Goal: Information Seeking & Learning: Learn about a topic

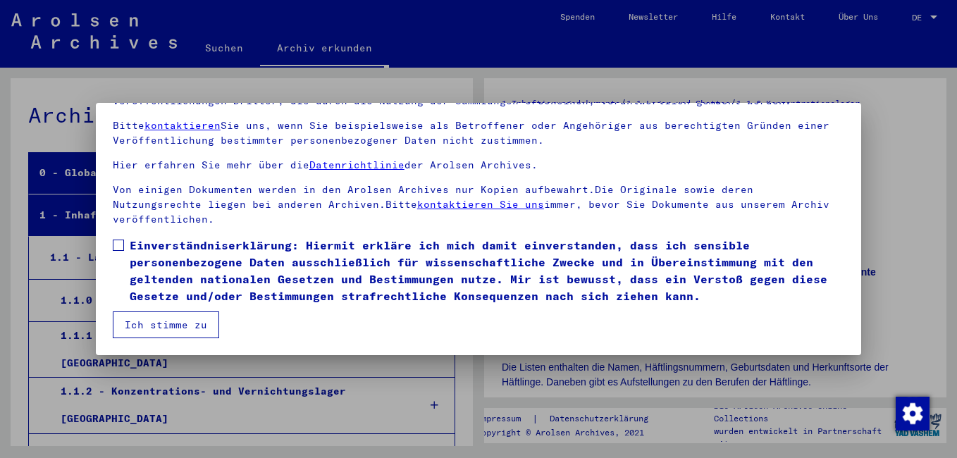
scroll to position [2147, 0]
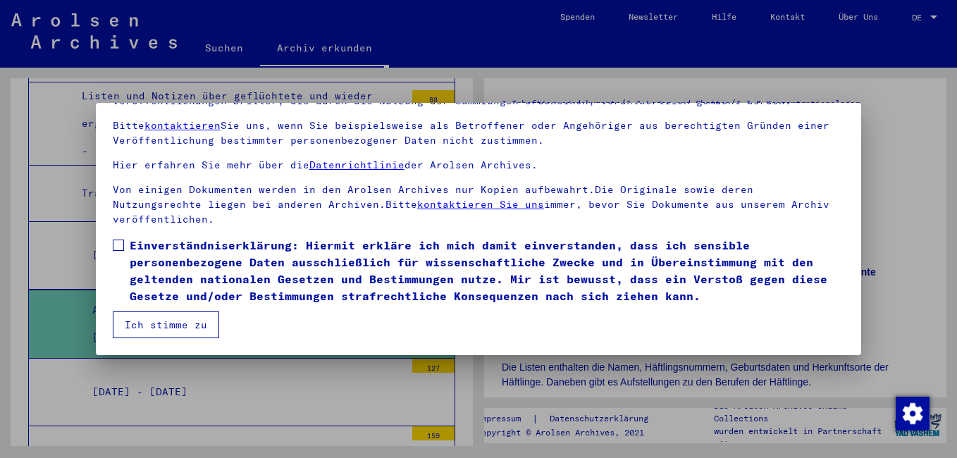
click at [125, 321] on button "Ich stimme zu" at bounding box center [166, 325] width 106 height 27
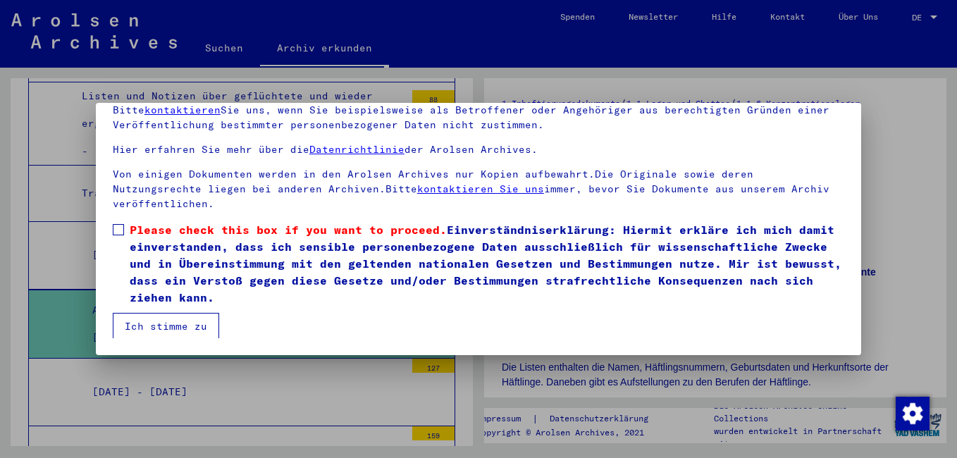
scroll to position [72, 0]
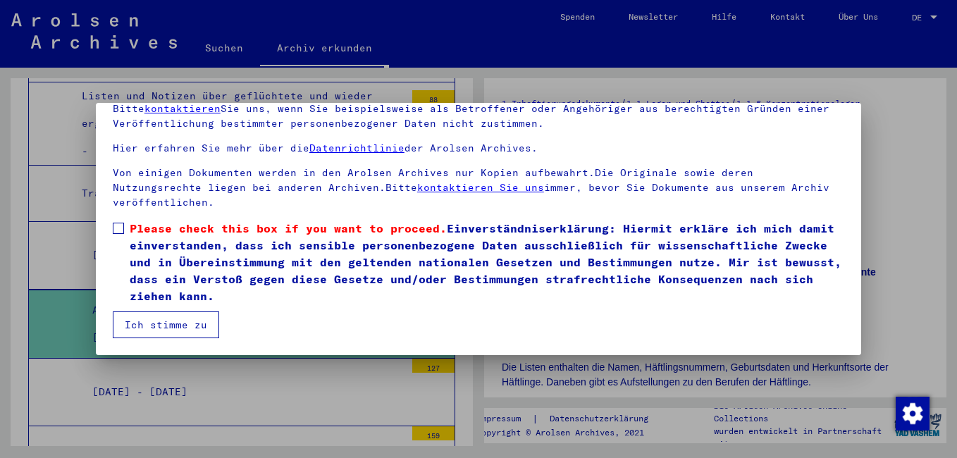
click at [118, 229] on span at bounding box center [118, 228] width 11 height 11
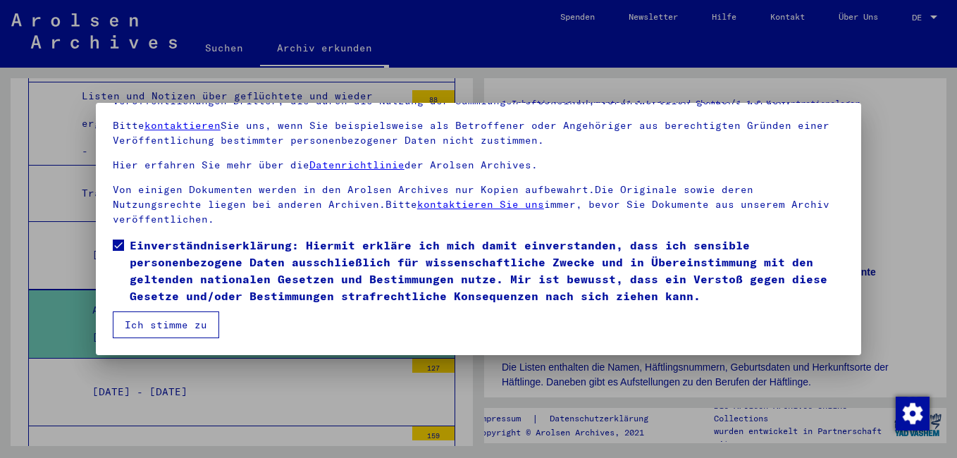
scroll to position [55, 0]
click at [185, 326] on button "Ich stimme zu" at bounding box center [166, 325] width 106 height 27
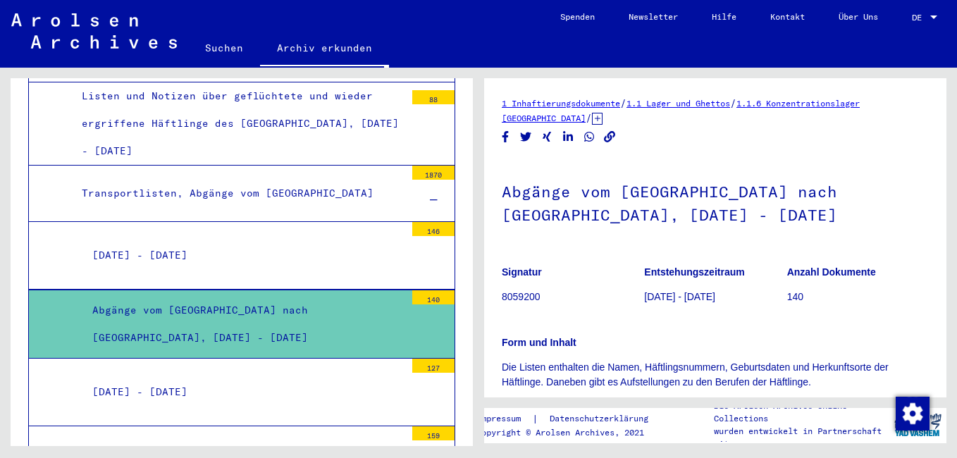
click at [249, 297] on div "Abgänge vom [GEOGRAPHIC_DATA] nach [GEOGRAPHIC_DATA], [DATE] - [DATE]" at bounding box center [244, 324] width 324 height 55
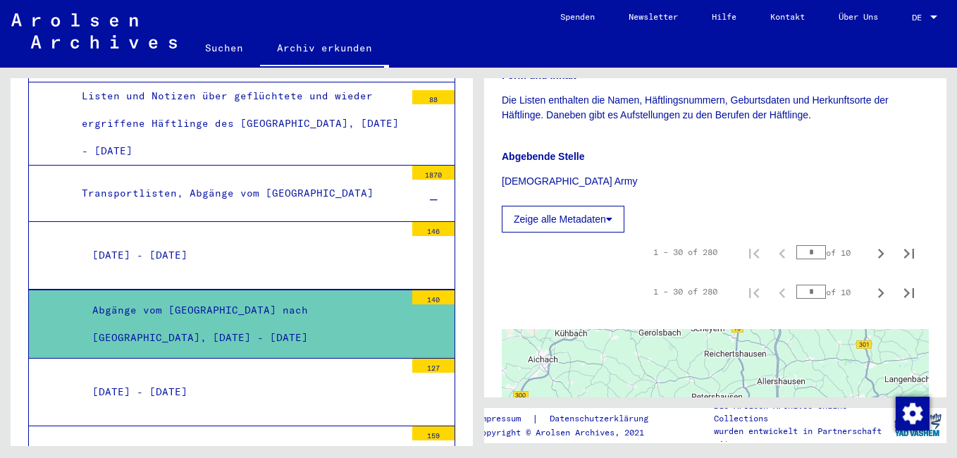
scroll to position [282, 0]
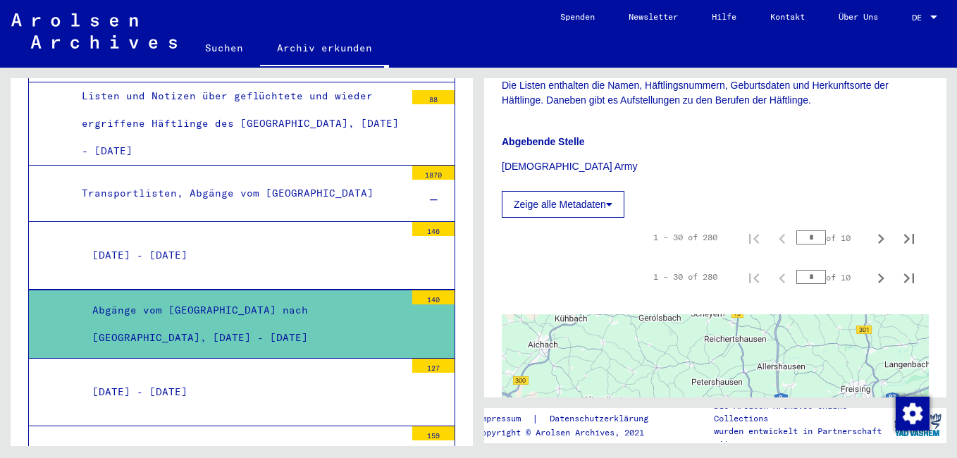
click at [613, 201] on icon at bounding box center [609, 205] width 6 height 10
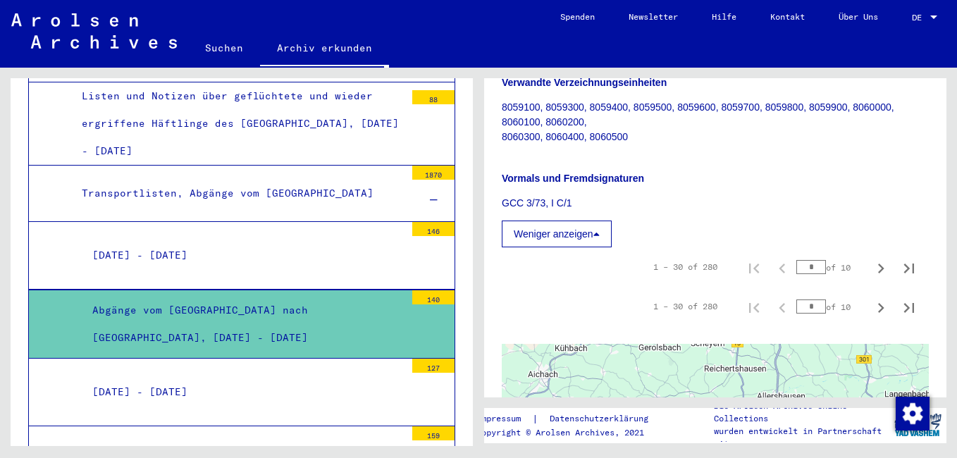
scroll to position [493, 0]
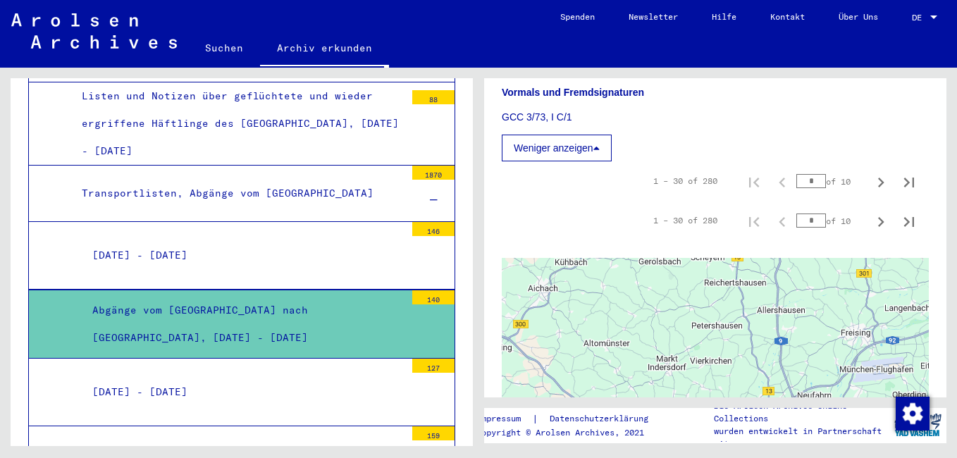
click at [587, 154] on button "Weniger anzeigen" at bounding box center [557, 148] width 110 height 27
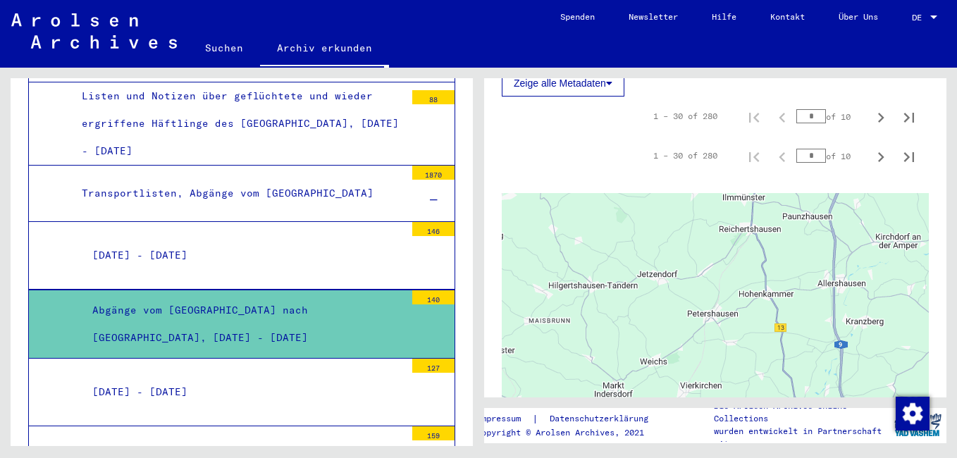
scroll to position [311, 0]
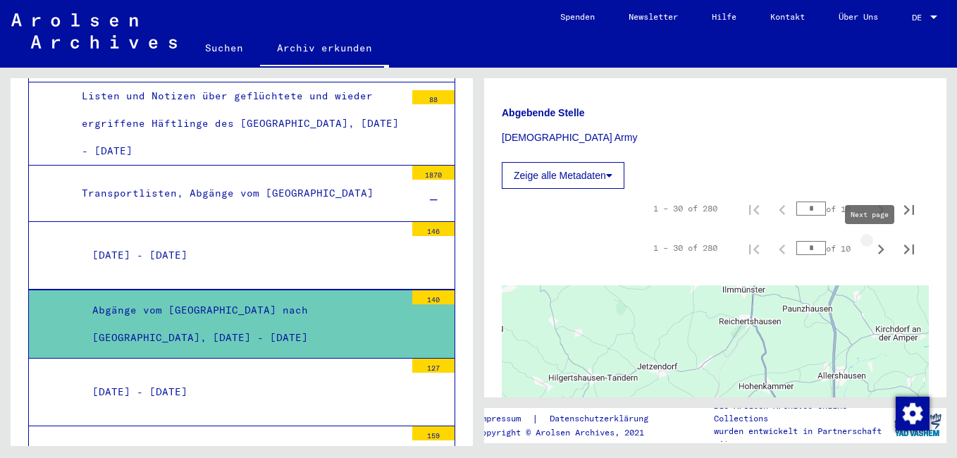
click at [873, 247] on icon "Next page" at bounding box center [881, 250] width 20 height 20
type input "*"
click at [872, 213] on icon "Next page" at bounding box center [881, 210] width 20 height 20
type input "*"
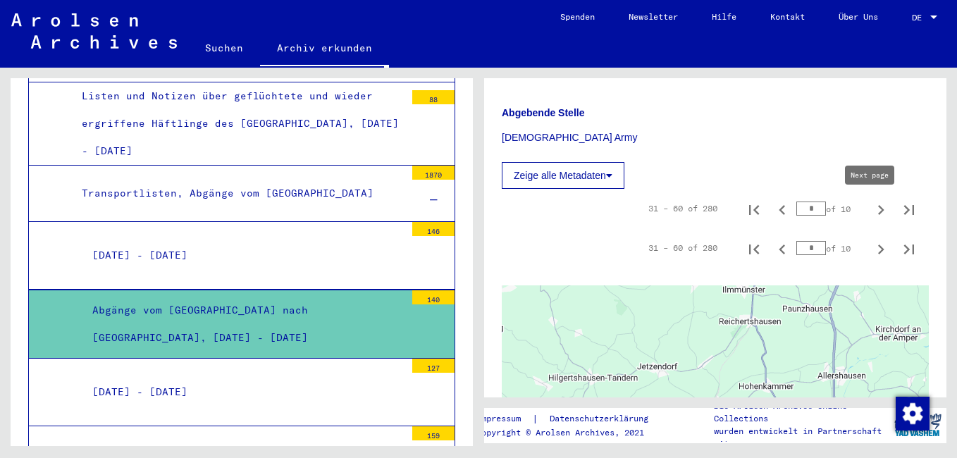
type input "*"
click at [872, 213] on icon "Next page" at bounding box center [881, 210] width 20 height 20
type input "*"
click at [872, 213] on icon "Next page" at bounding box center [881, 210] width 20 height 20
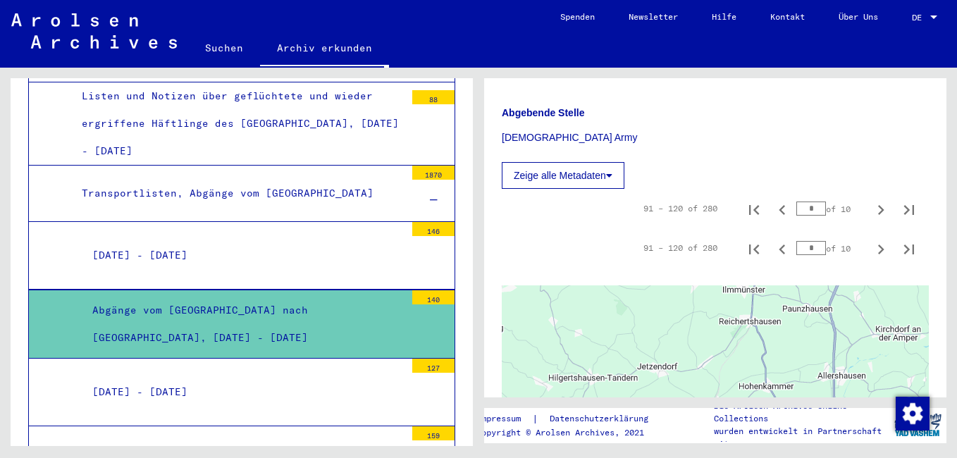
type input "*"
click at [872, 213] on icon "Next page" at bounding box center [881, 210] width 20 height 20
type input "*"
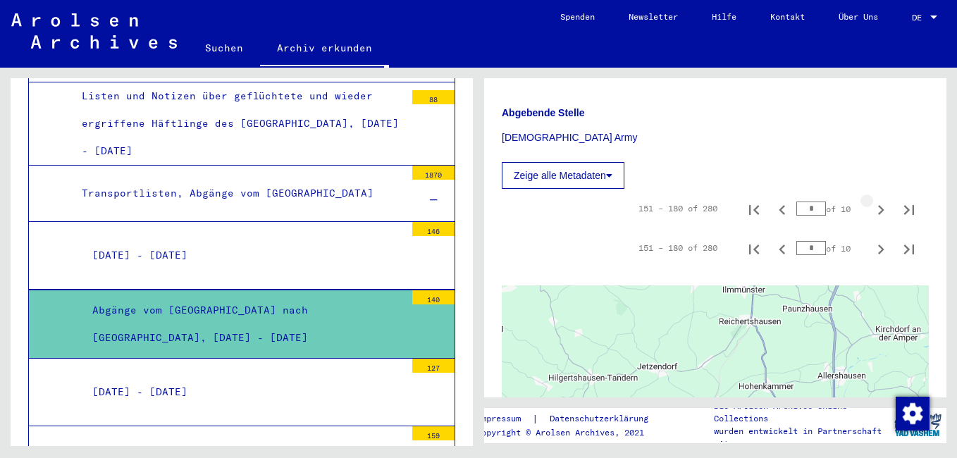
click at [872, 213] on icon "Next page" at bounding box center [881, 210] width 20 height 20
type input "*"
click at [872, 213] on icon "Next page" at bounding box center [881, 210] width 20 height 20
type input "*"
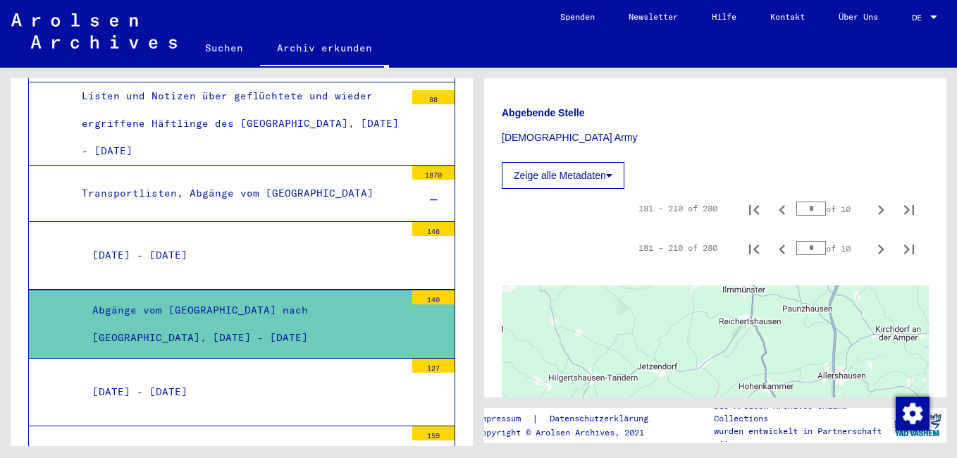
type input "*"
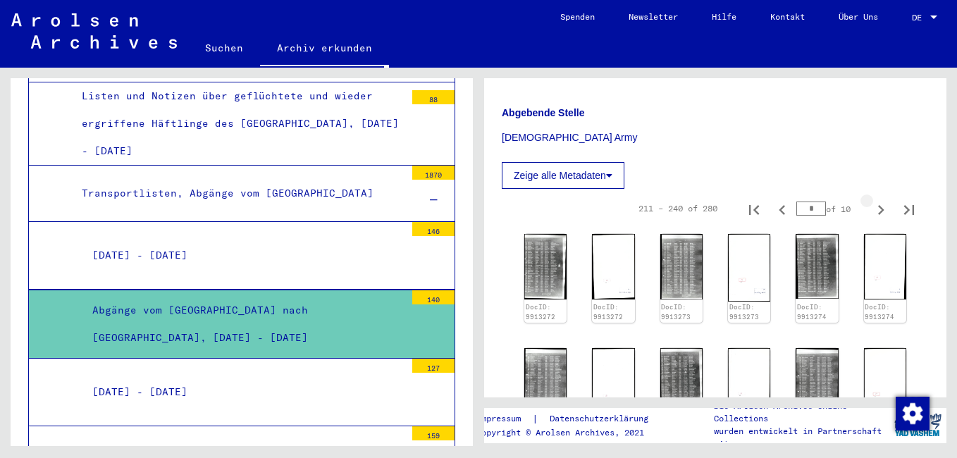
click at [872, 212] on icon "Next page" at bounding box center [881, 210] width 20 height 20
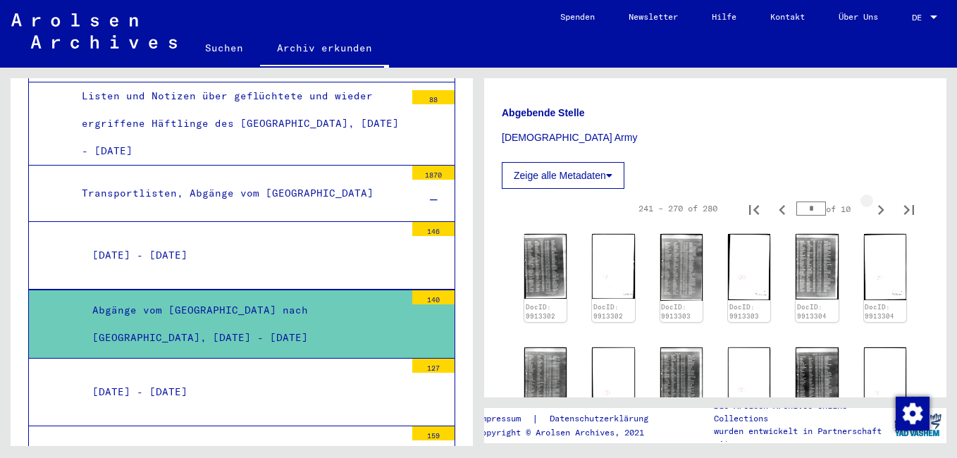
type input "*"
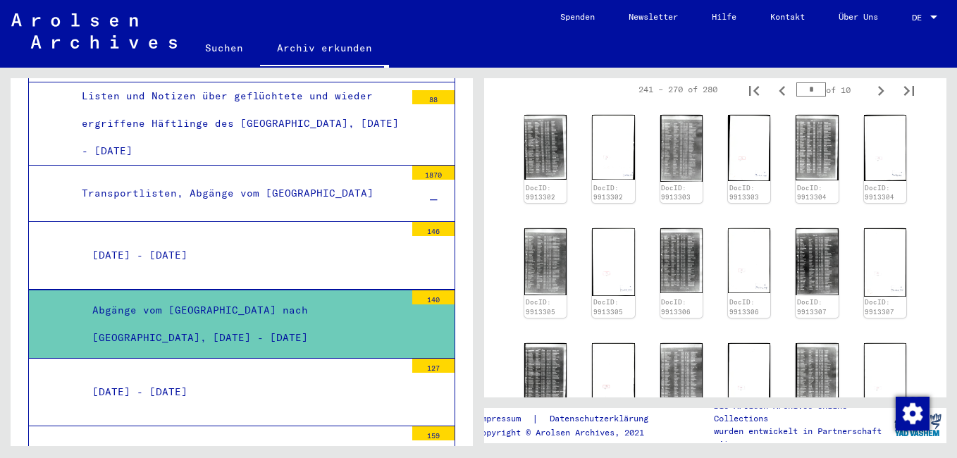
scroll to position [381, 0]
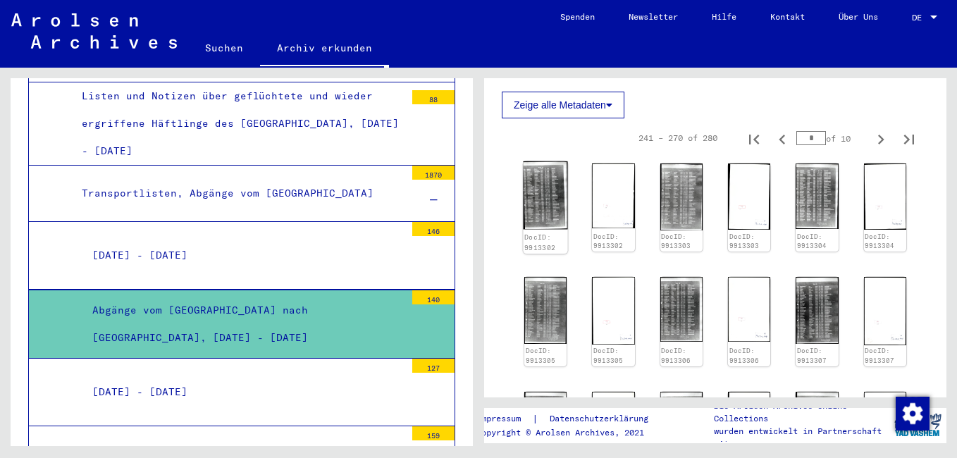
click at [542, 194] on img at bounding box center [545, 195] width 44 height 68
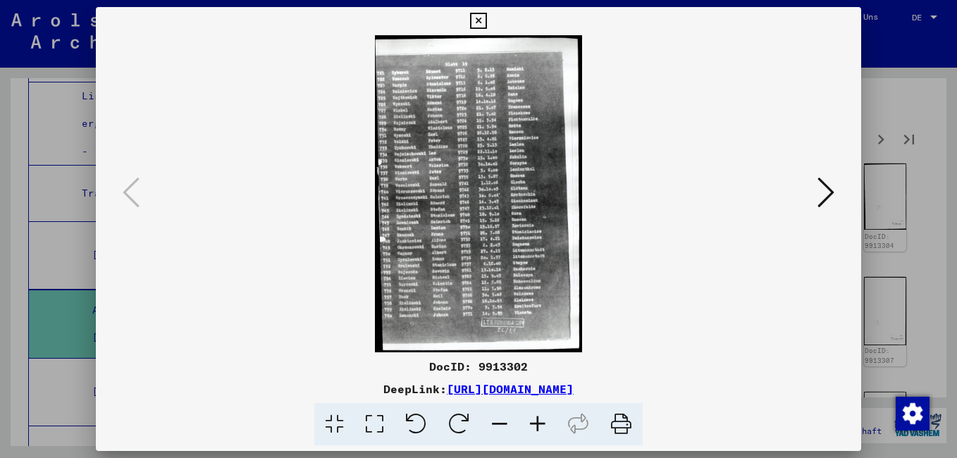
click at [484, 23] on icon at bounding box center [478, 21] width 16 height 17
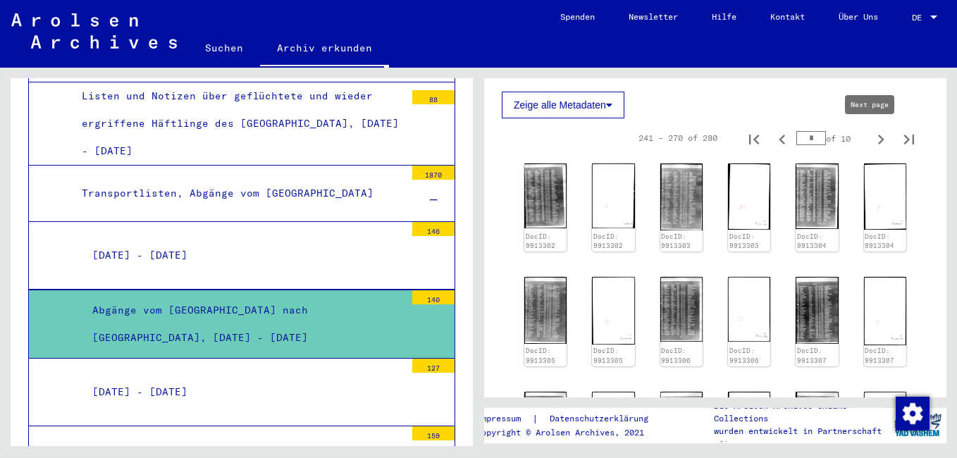
click at [871, 135] on icon "Next page" at bounding box center [881, 140] width 20 height 20
type input "**"
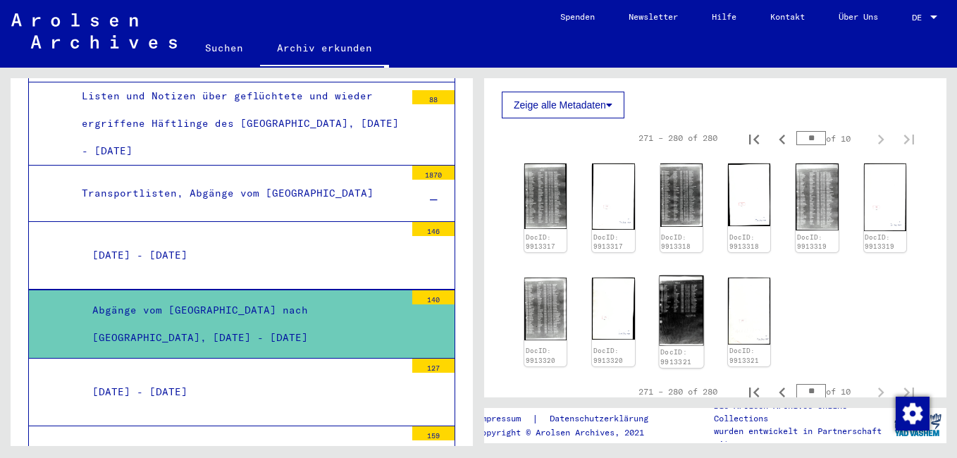
click at [688, 310] on img at bounding box center [681, 311] width 44 height 70
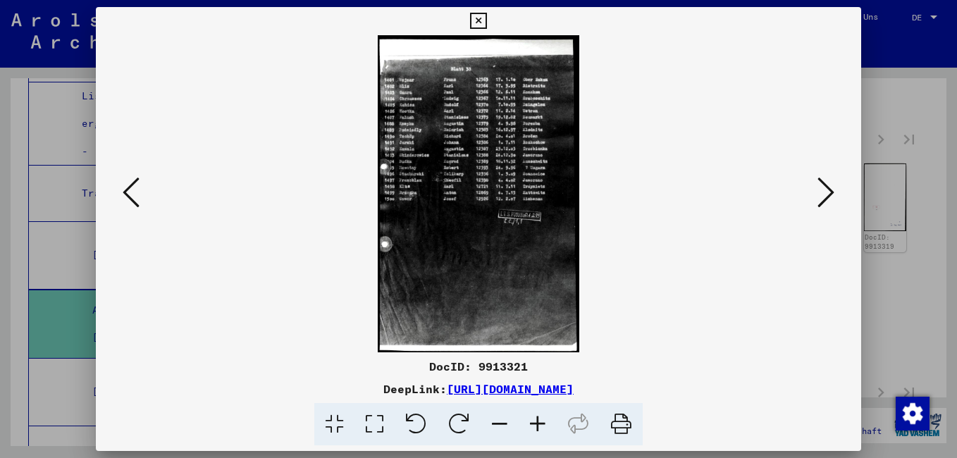
click at [542, 424] on icon at bounding box center [538, 424] width 38 height 43
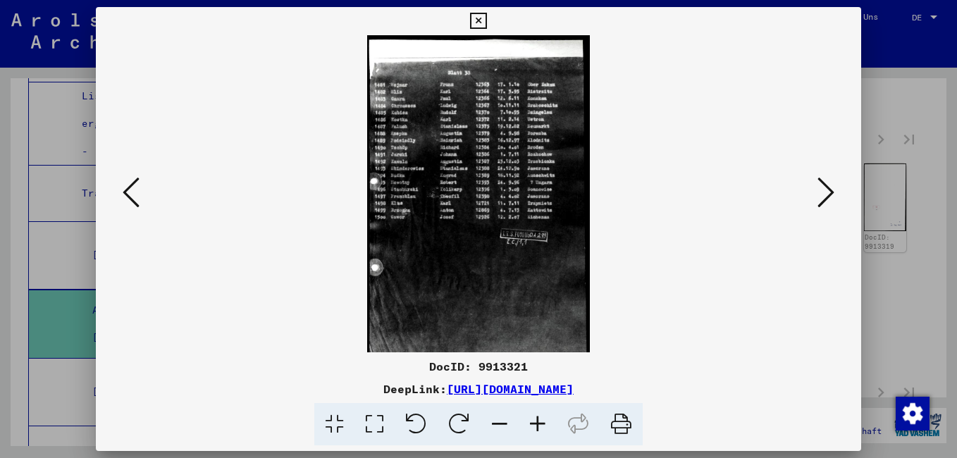
click at [542, 424] on icon at bounding box center [538, 424] width 38 height 43
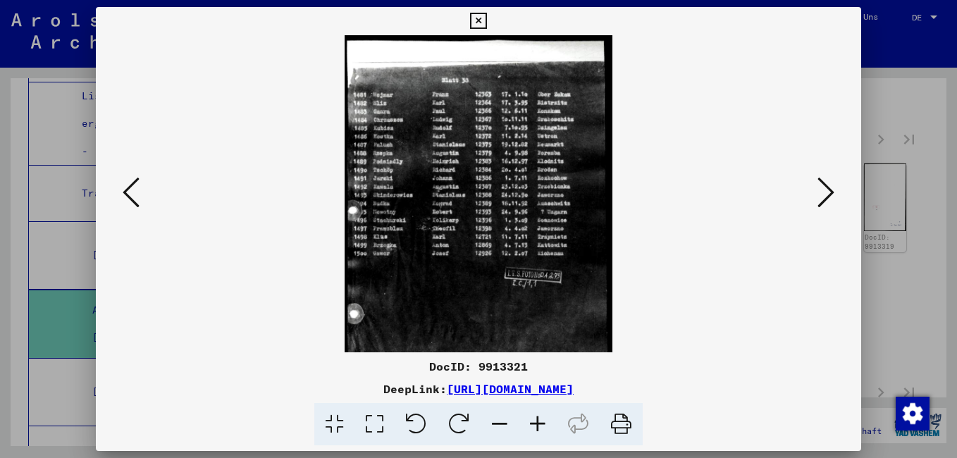
click at [542, 424] on icon at bounding box center [538, 424] width 38 height 43
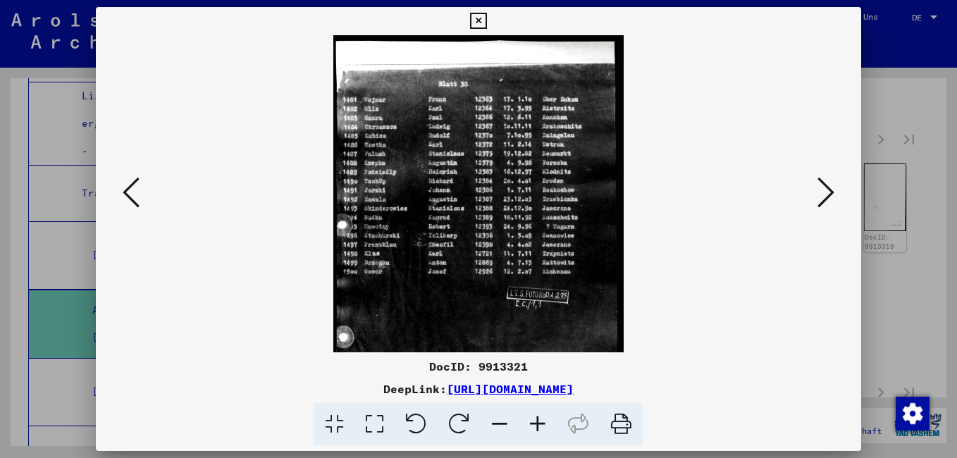
click at [542, 424] on icon at bounding box center [538, 424] width 38 height 43
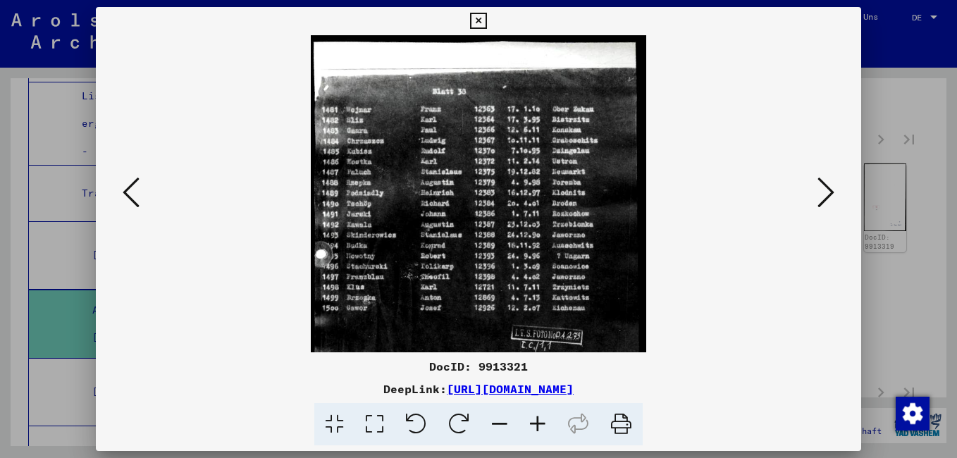
click at [542, 424] on icon at bounding box center [538, 424] width 38 height 43
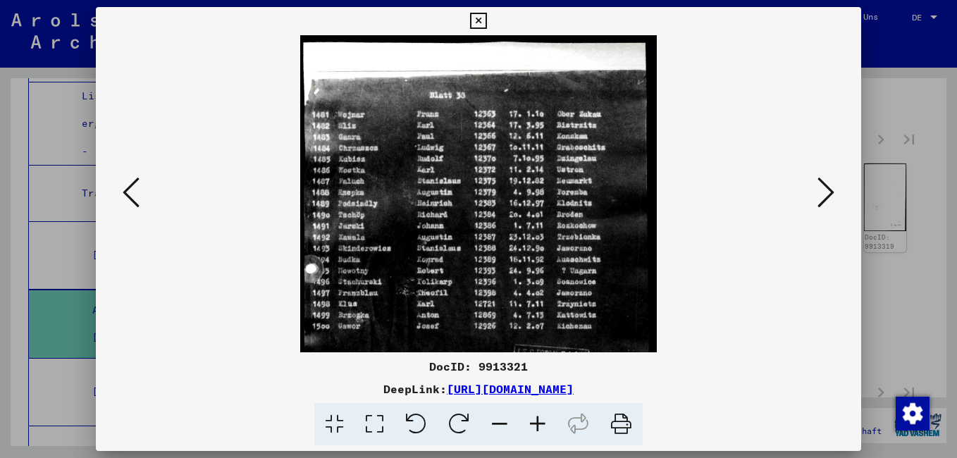
click at [542, 424] on icon at bounding box center [538, 424] width 38 height 43
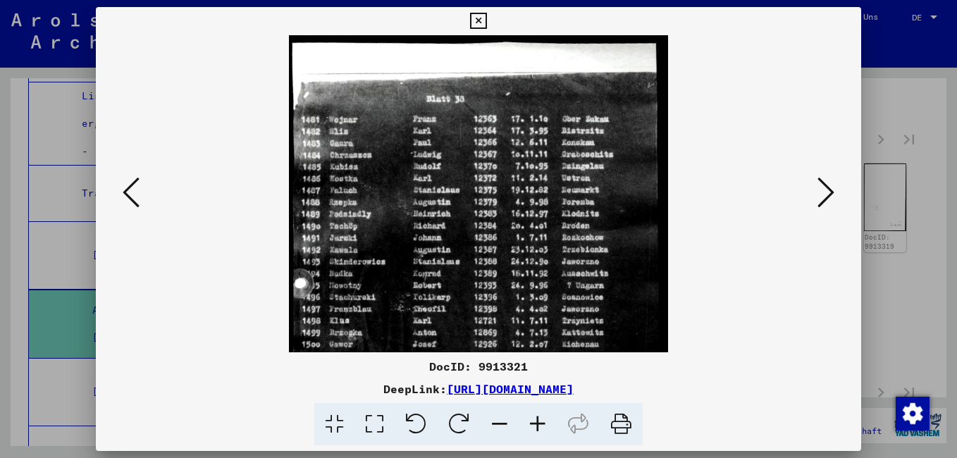
click at [542, 417] on icon at bounding box center [538, 424] width 38 height 43
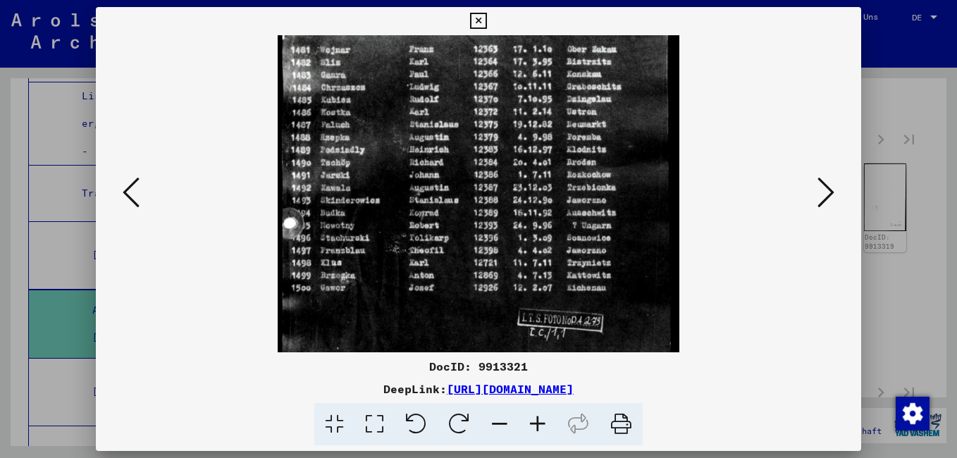
drag, startPoint x: 420, startPoint y: 274, endPoint x: 427, endPoint y: 204, distance: 69.4
click at [427, 205] on img at bounding box center [479, 278] width 402 height 634
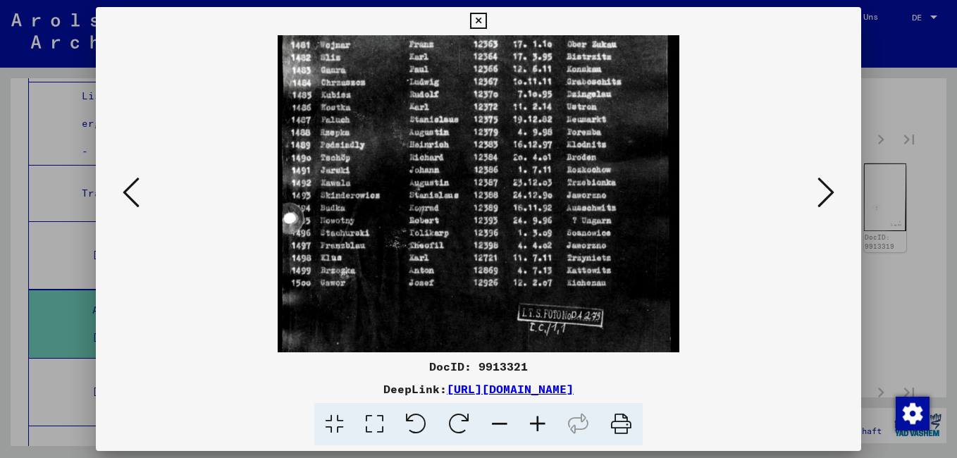
scroll to position [88, 0]
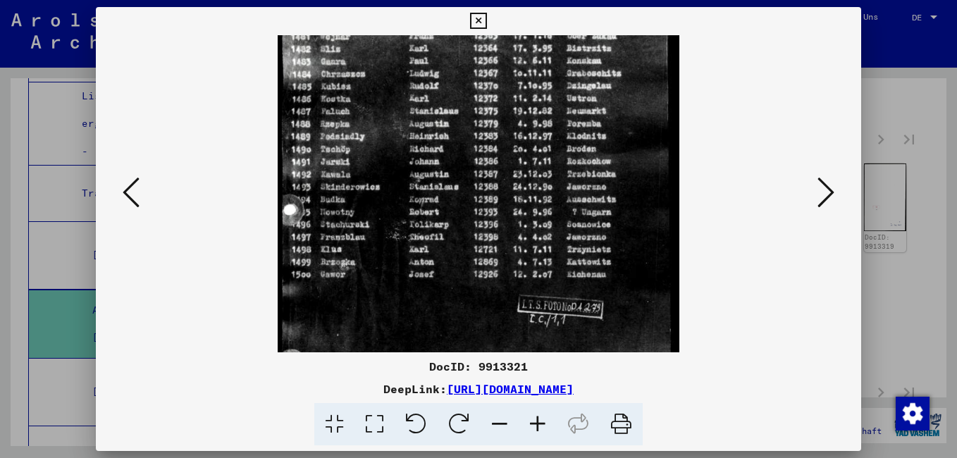
drag, startPoint x: 479, startPoint y: 153, endPoint x: 485, endPoint y: 145, distance: 9.6
click at [485, 145] on img at bounding box center [479, 264] width 402 height 634
click at [133, 194] on icon at bounding box center [131, 193] width 17 height 34
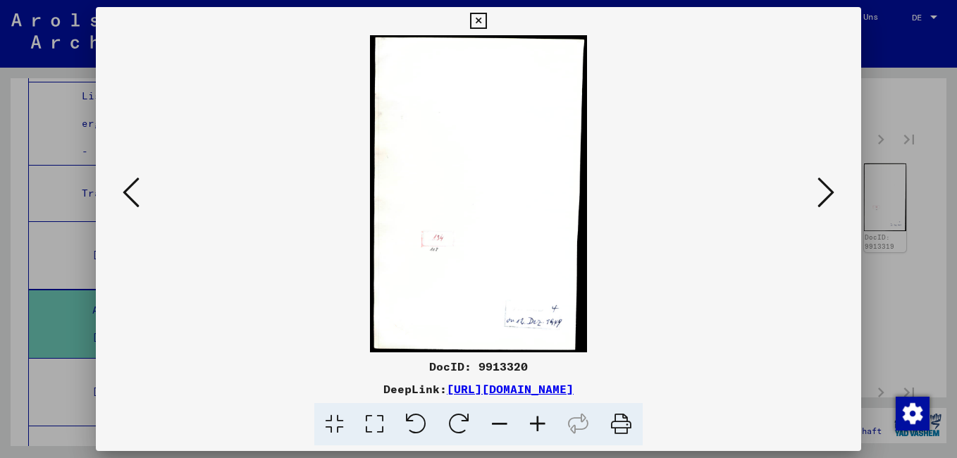
click at [133, 194] on icon at bounding box center [131, 193] width 17 height 34
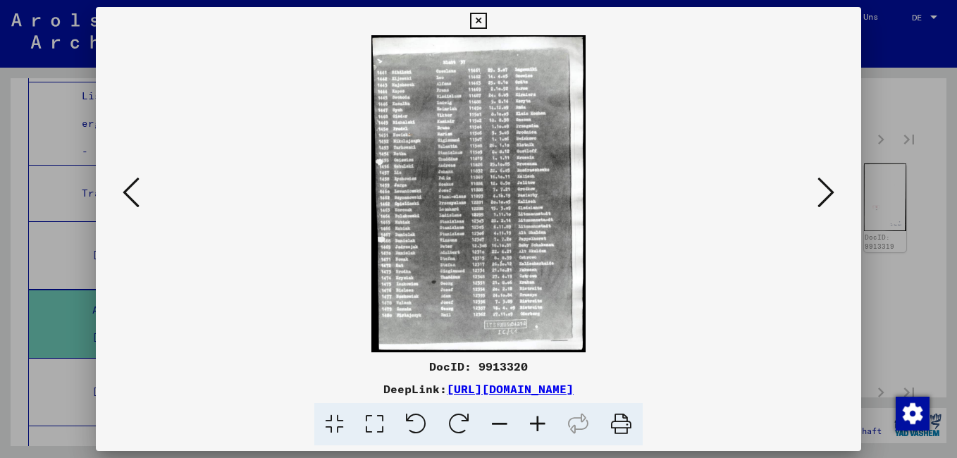
click at [542, 424] on icon at bounding box center [538, 424] width 38 height 43
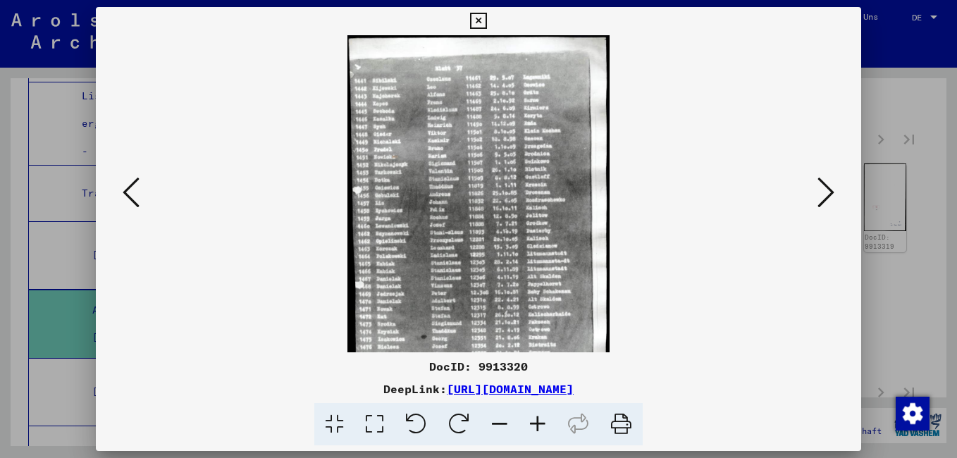
click at [542, 424] on icon at bounding box center [538, 424] width 38 height 43
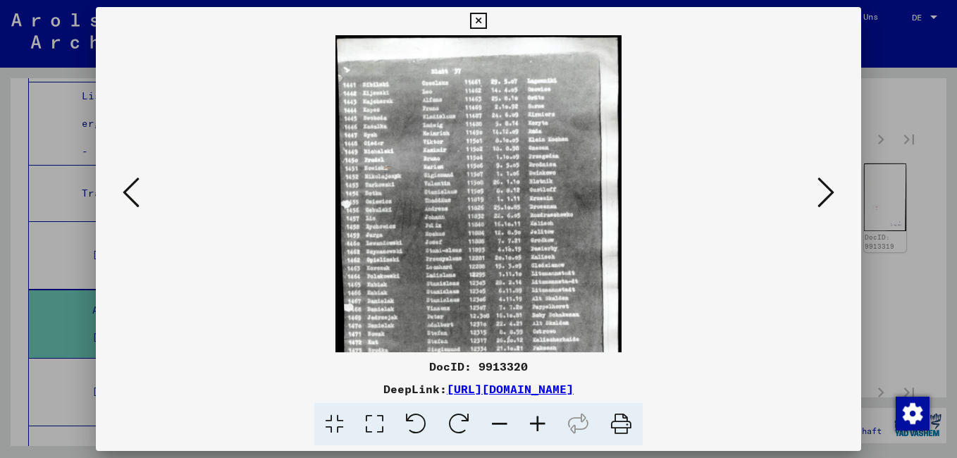
click at [542, 424] on icon at bounding box center [538, 424] width 38 height 43
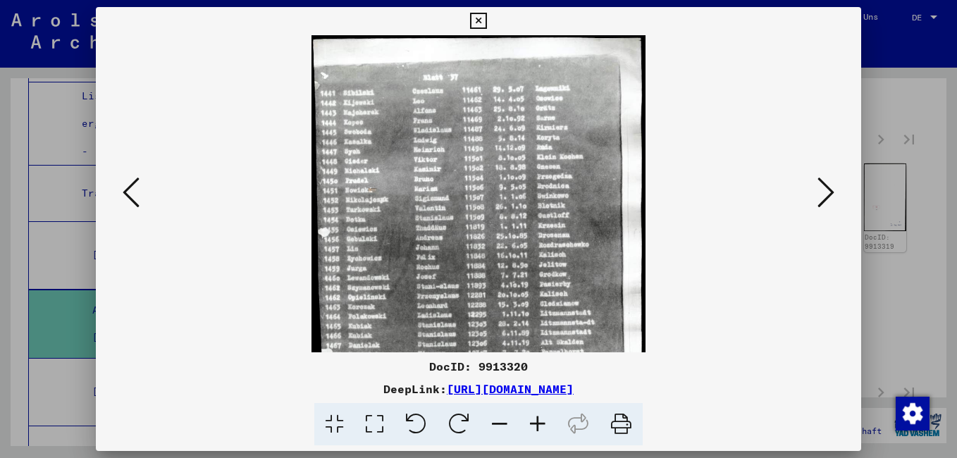
click at [542, 424] on icon at bounding box center [538, 424] width 38 height 43
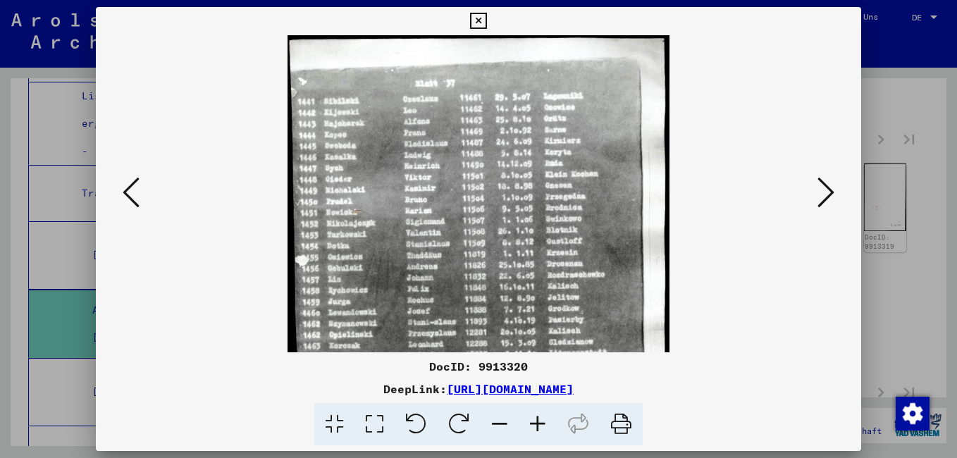
click at [542, 424] on icon at bounding box center [538, 424] width 38 height 43
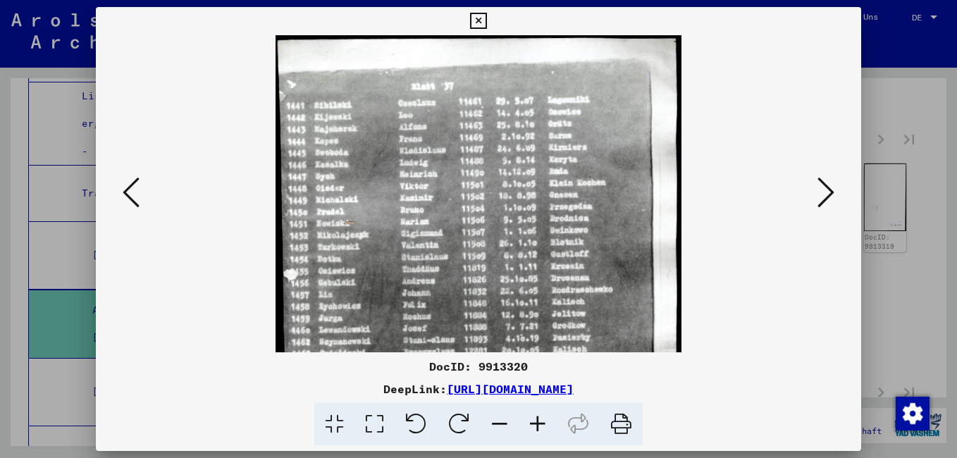
click at [542, 424] on icon at bounding box center [538, 424] width 38 height 43
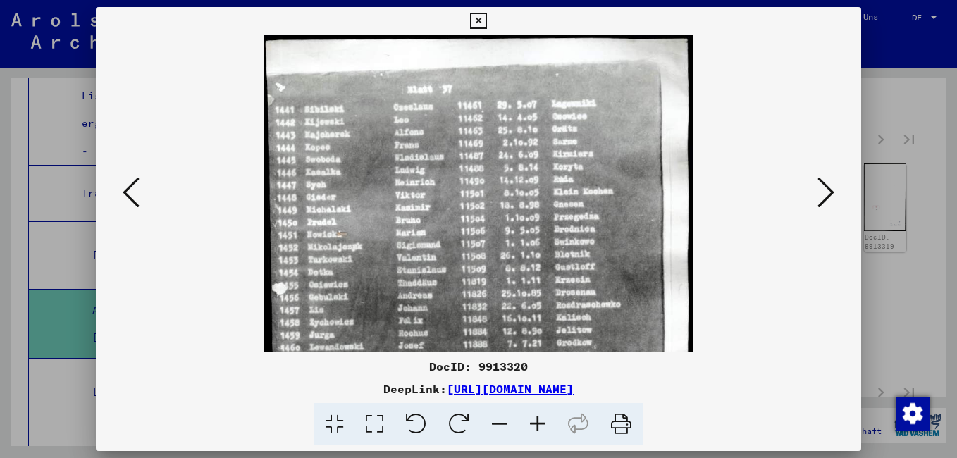
click at [544, 423] on icon at bounding box center [538, 424] width 38 height 43
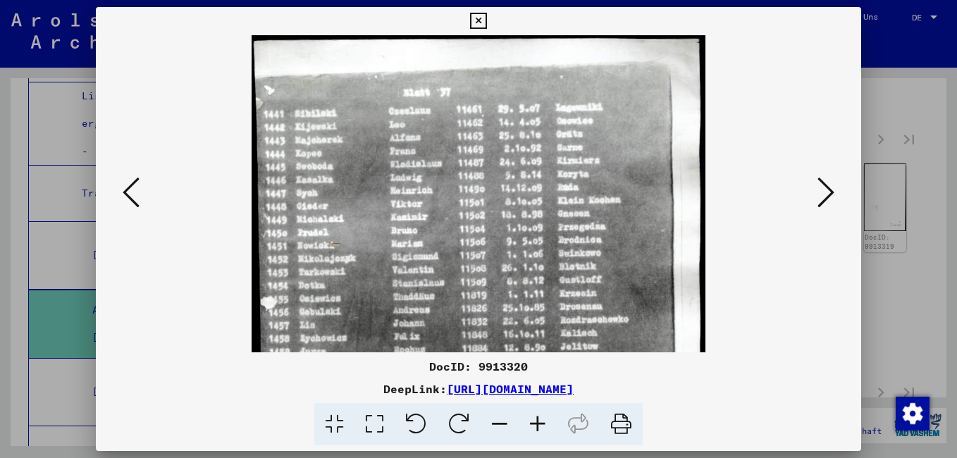
click at [544, 423] on icon at bounding box center [538, 424] width 38 height 43
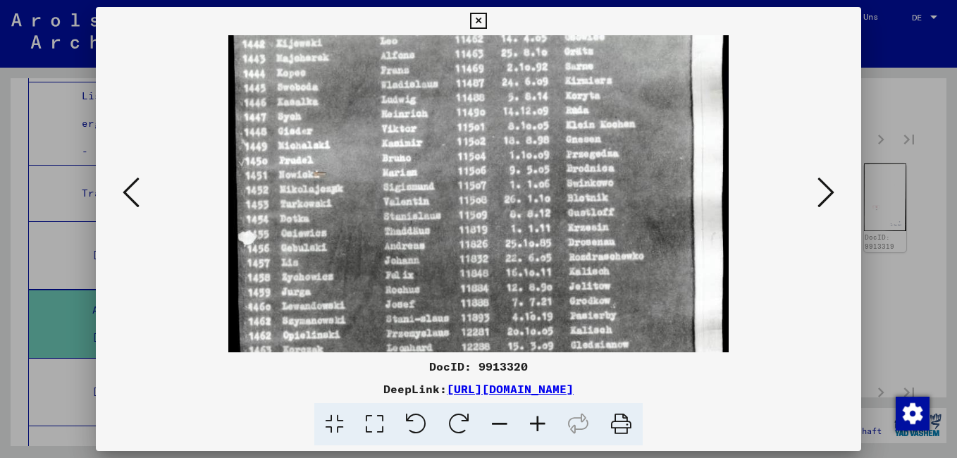
drag, startPoint x: 460, startPoint y: 304, endPoint x: 462, endPoint y: 194, distance: 110.0
click at [461, 200] on img at bounding box center [478, 312] width 501 height 740
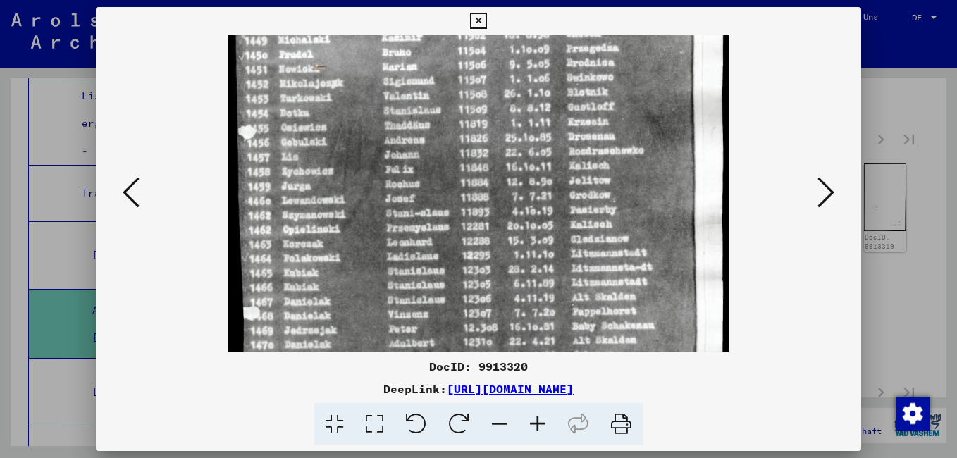
drag, startPoint x: 450, startPoint y: 262, endPoint x: 449, endPoint y: 161, distance: 100.8
click at [449, 165] on img at bounding box center [478, 206] width 501 height 740
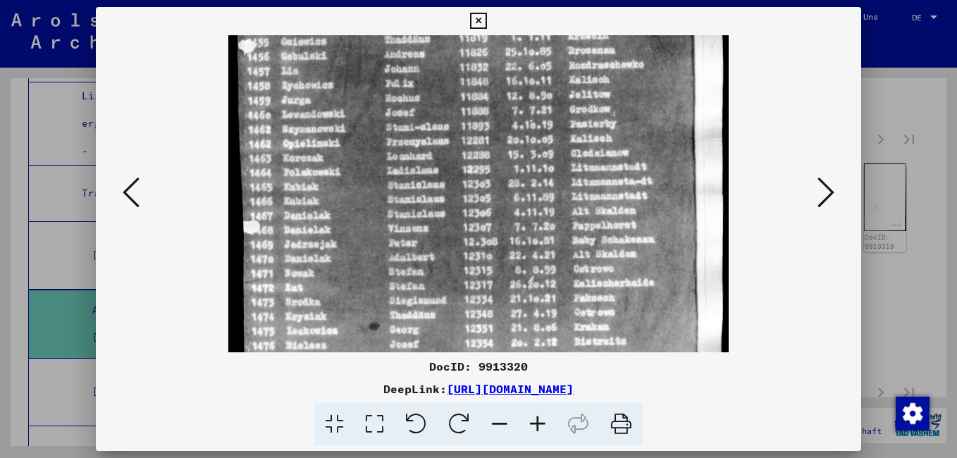
drag, startPoint x: 443, startPoint y: 269, endPoint x: 459, endPoint y: 183, distance: 86.7
click at [459, 185] on img at bounding box center [478, 120] width 501 height 740
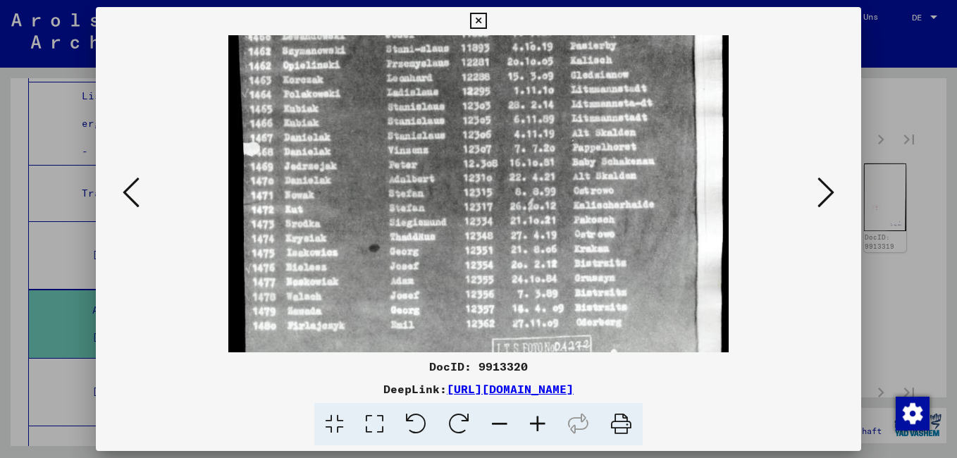
drag, startPoint x: 405, startPoint y: 297, endPoint x: 425, endPoint y: 212, distance: 87.0
click at [425, 218] on img at bounding box center [478, 42] width 501 height 740
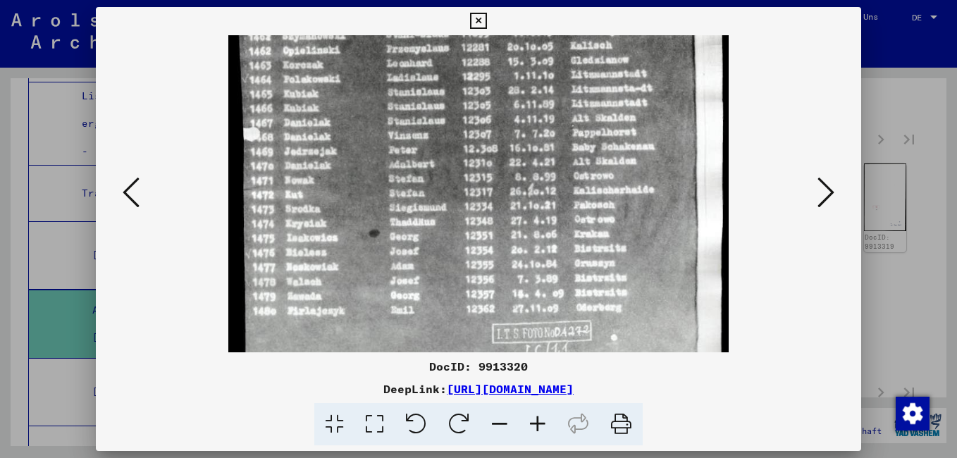
drag, startPoint x: 425, startPoint y: 212, endPoint x: 427, endPoint y: 197, distance: 15.0
click at [427, 198] on img at bounding box center [478, 27] width 501 height 740
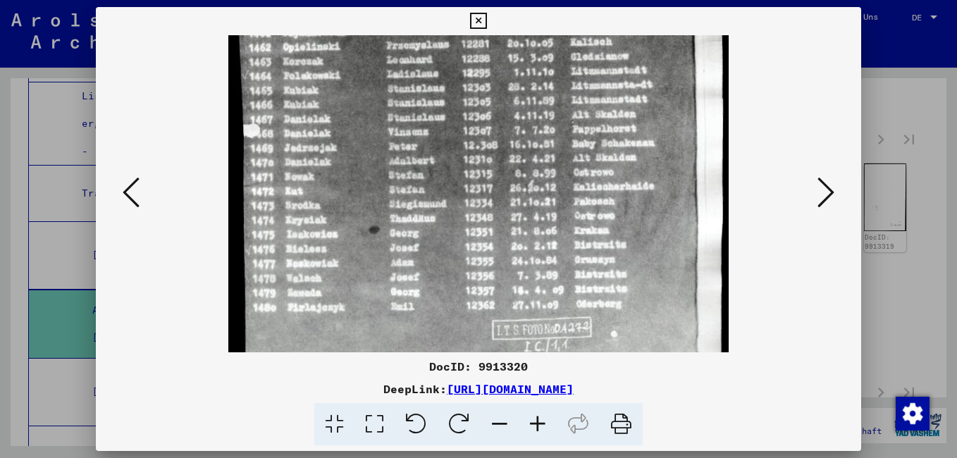
click at [481, 21] on icon at bounding box center [478, 21] width 16 height 17
